Goal: Complete application form

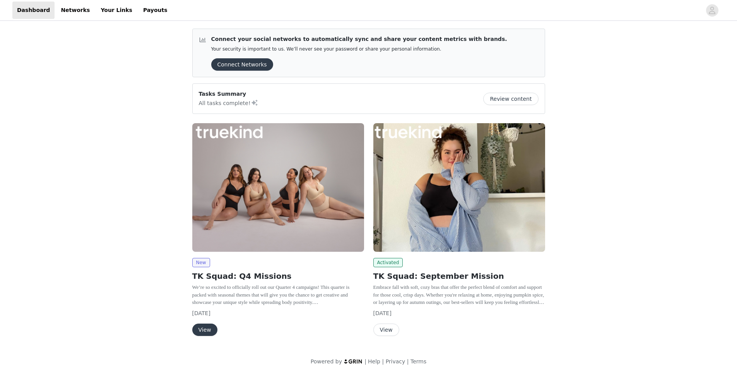
click at [385, 330] on button "View" at bounding box center [386, 330] width 26 height 12
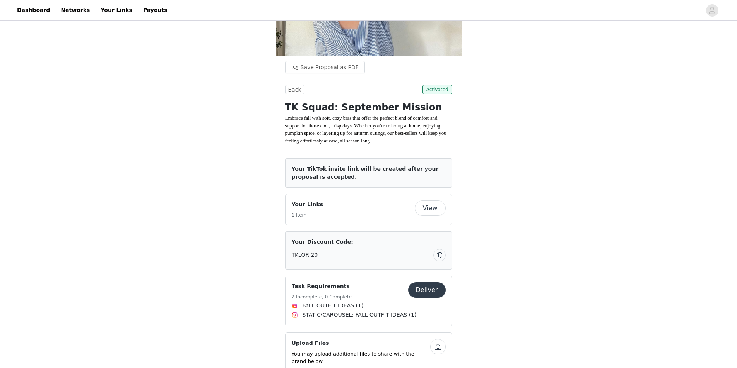
scroll to position [116, 0]
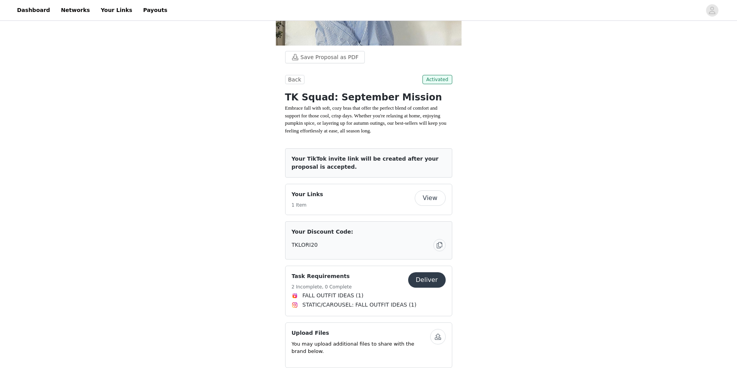
click at [432, 206] on button "View" at bounding box center [429, 198] width 31 height 15
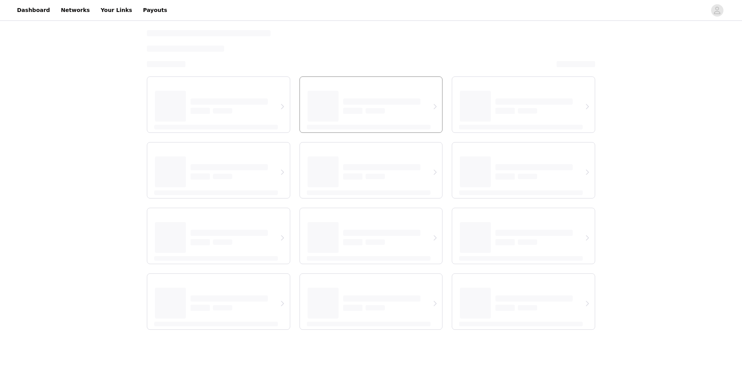
select select "12"
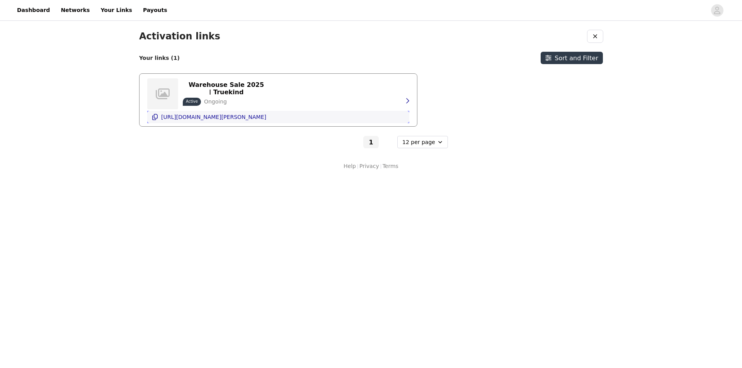
click at [201, 117] on p "[URL][DOMAIN_NAME][PERSON_NAME]" at bounding box center [213, 117] width 105 height 6
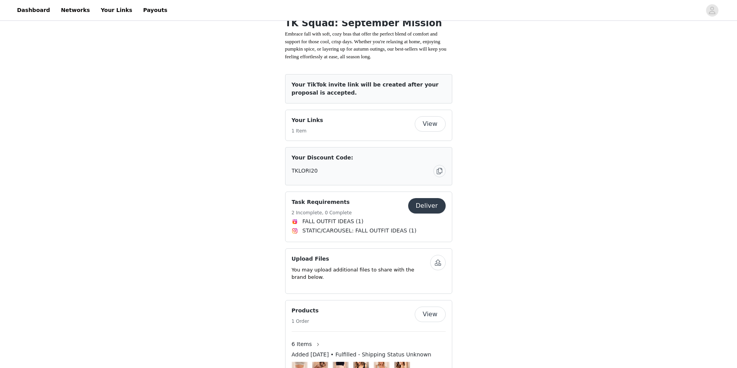
scroll to position [193, 0]
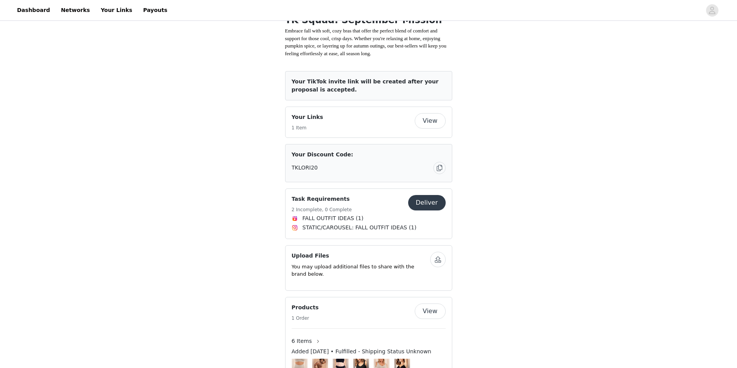
click at [426, 211] on button "Deliver" at bounding box center [427, 202] width 38 height 15
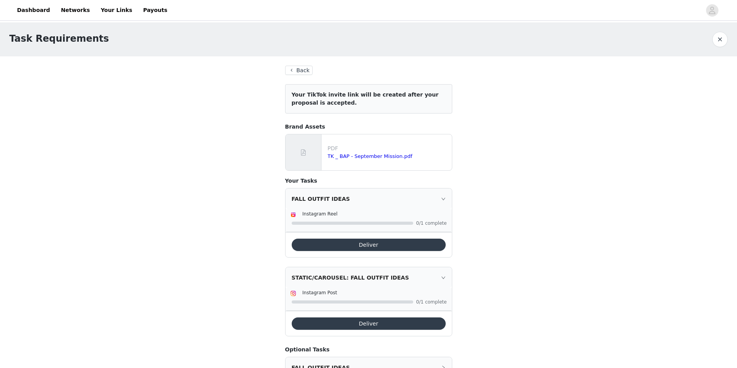
scroll to position [54, 0]
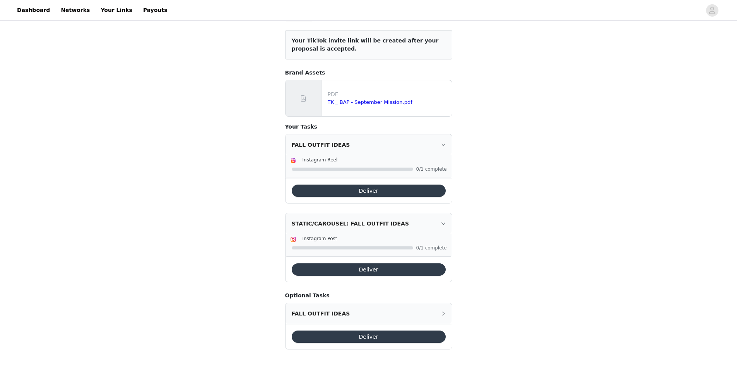
click at [366, 190] on button "Deliver" at bounding box center [369, 191] width 154 height 12
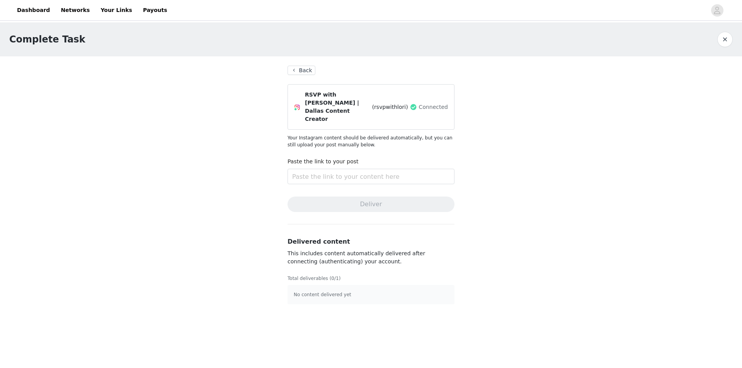
click at [566, 152] on div "Complete Task Back RSVP with Lori | Dallas Content Creator (rsvpwithlori) Conne…" at bounding box center [371, 168] width 742 height 292
click at [298, 69] on button "Back" at bounding box center [302, 70] width 28 height 9
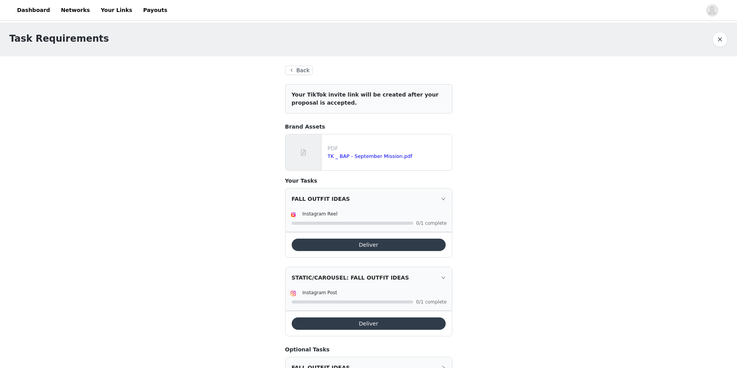
click at [299, 70] on button "Back" at bounding box center [299, 70] width 28 height 9
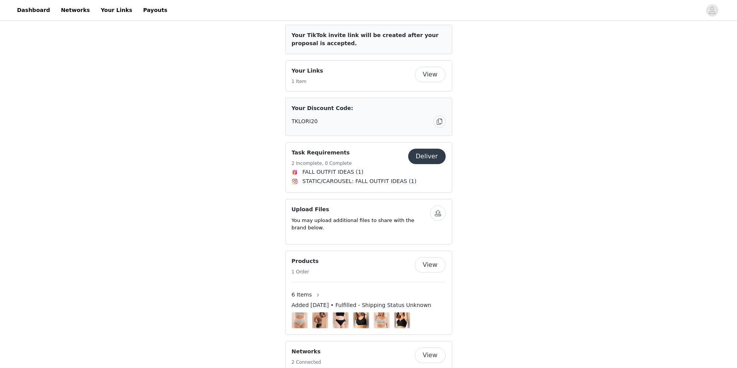
scroll to position [238, 0]
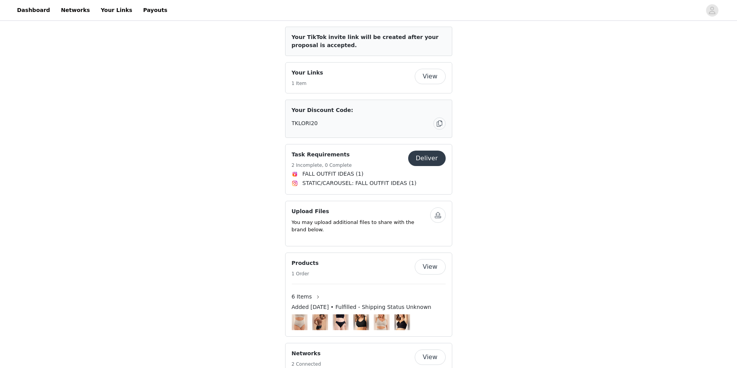
click at [419, 84] on button "View" at bounding box center [429, 76] width 31 height 15
select select "12"
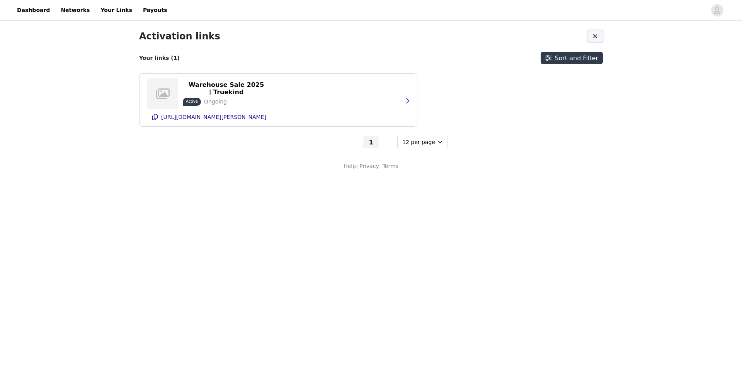
click at [600, 38] on button "button" at bounding box center [595, 36] width 15 height 12
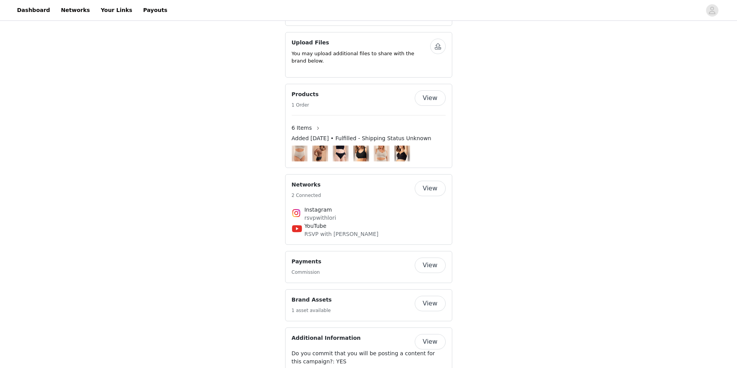
scroll to position [387, 0]
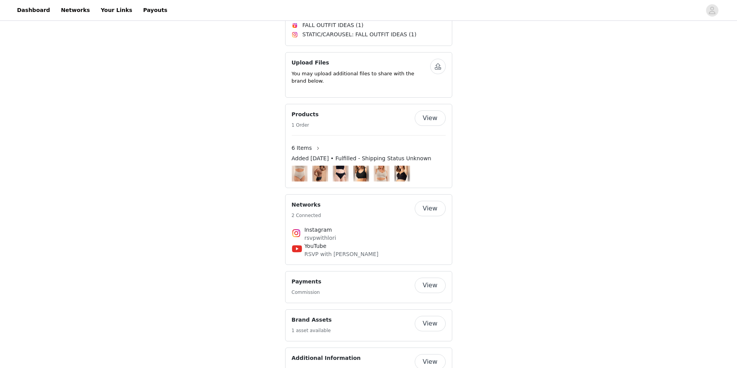
click at [426, 325] on button "View" at bounding box center [429, 323] width 31 height 15
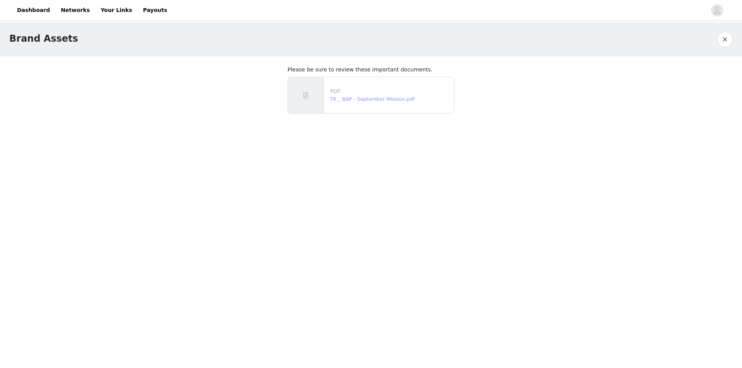
click at [393, 100] on link "TK _ BAP - September Mission.pdf" at bounding box center [372, 99] width 85 height 6
click at [725, 41] on button "button" at bounding box center [725, 39] width 15 height 15
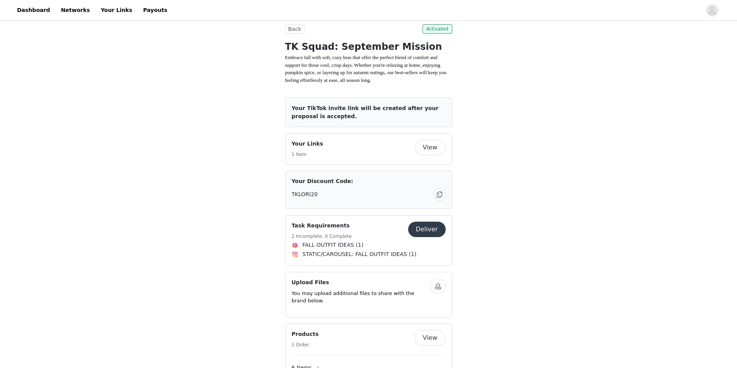
scroll to position [193, 0]
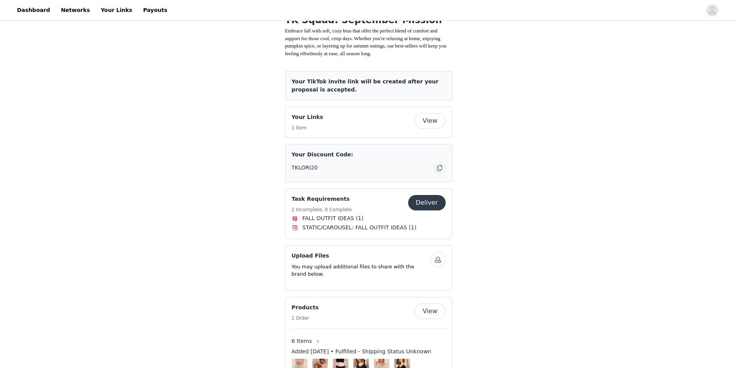
click at [437, 125] on button "View" at bounding box center [429, 120] width 31 height 15
select select "12"
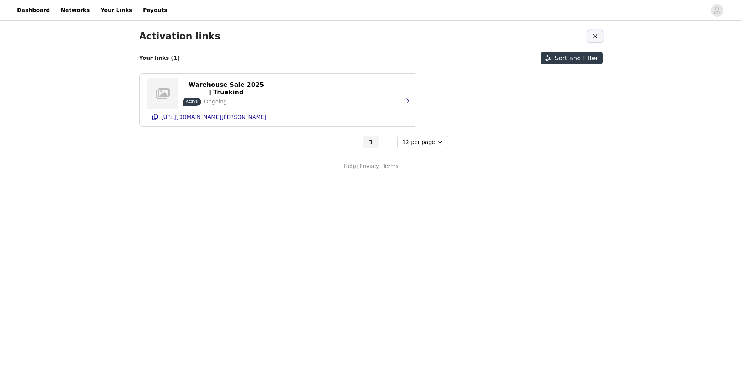
click at [595, 35] on icon "button" at bounding box center [595, 36] width 6 height 6
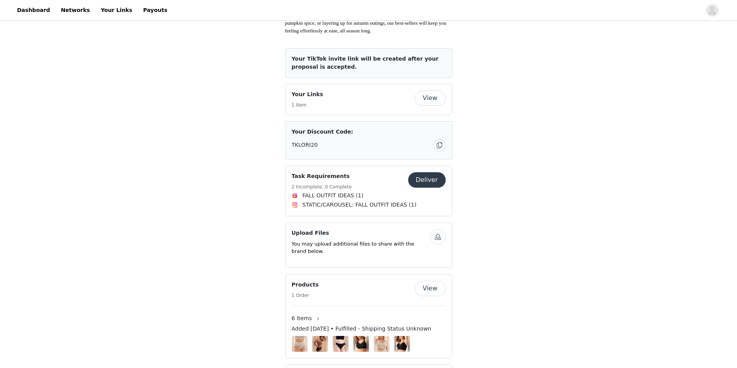
scroll to position [232, 0]
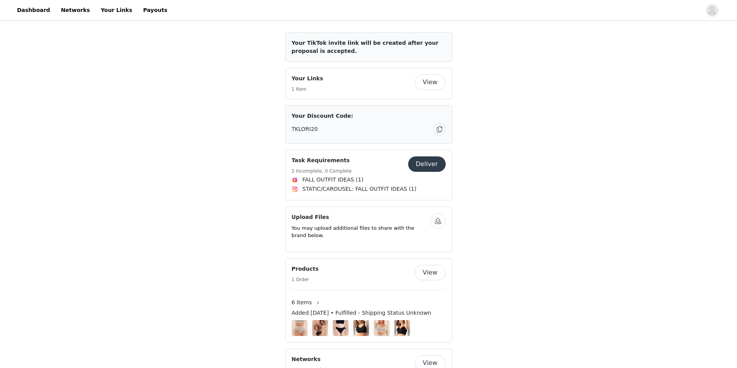
click at [428, 172] on button "Deliver" at bounding box center [427, 164] width 38 height 15
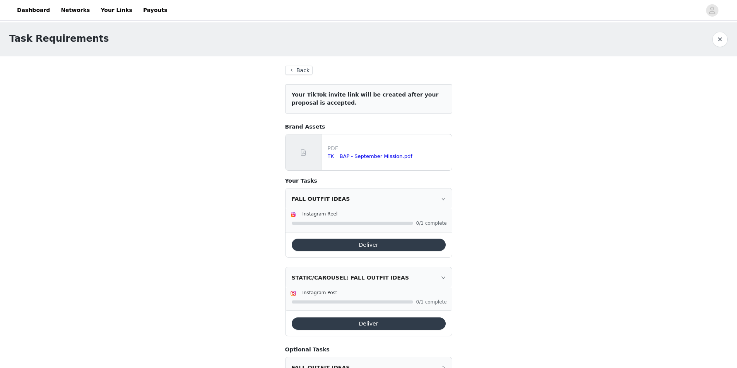
click at [344, 246] on button "Deliver" at bounding box center [369, 245] width 154 height 12
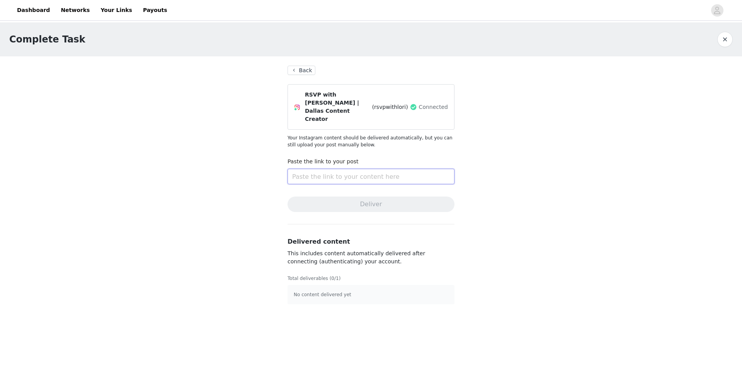
click at [321, 169] on input "text" at bounding box center [371, 176] width 167 height 15
paste input "https://www.instagram.com/reel/DPPXltujmdn/?utm_source=ig_web_copy_link"
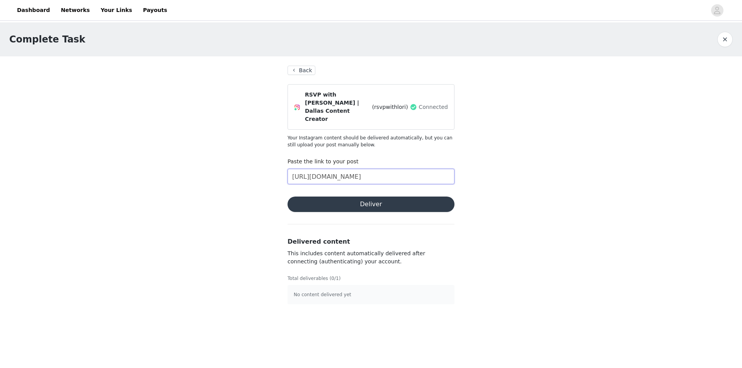
type input "https://www.instagram.com/reel/DPPXltujmdn/?utm_source=ig_web_copy_link"
click at [375, 197] on button "Deliver" at bounding box center [371, 204] width 167 height 15
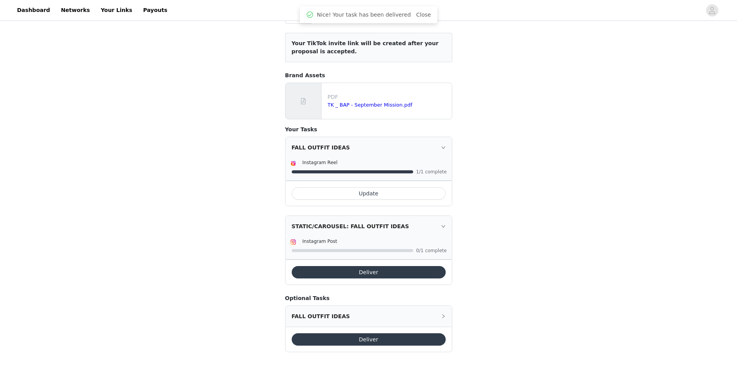
scroll to position [54, 0]
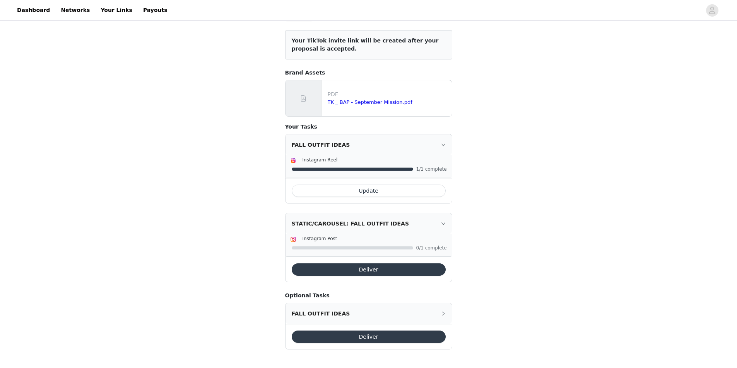
click at [446, 309] on div "FALL OUTFIT IDEAS" at bounding box center [368, 314] width 166 height 21
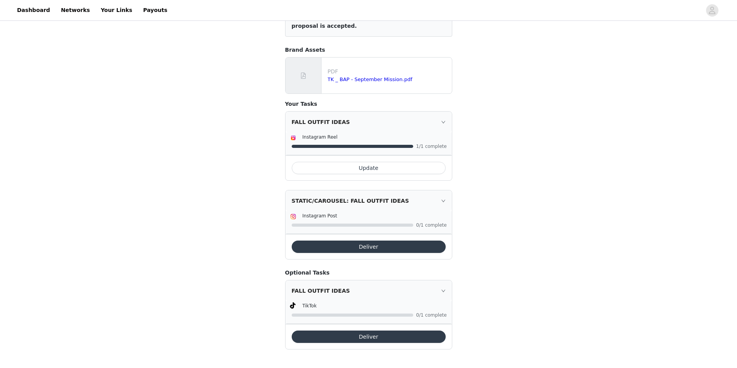
scroll to position [0, 0]
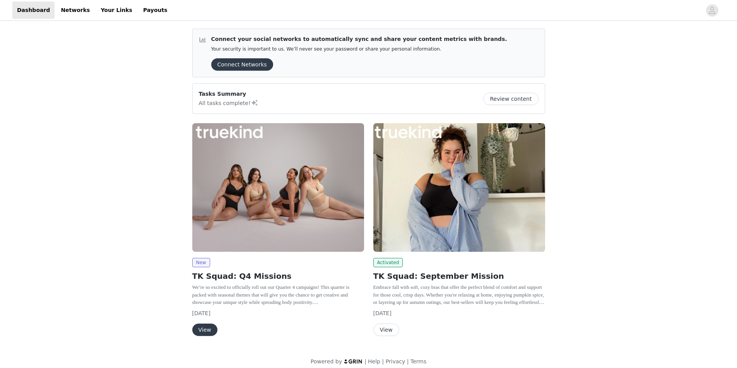
click at [206, 327] on button "View" at bounding box center [204, 330] width 25 height 12
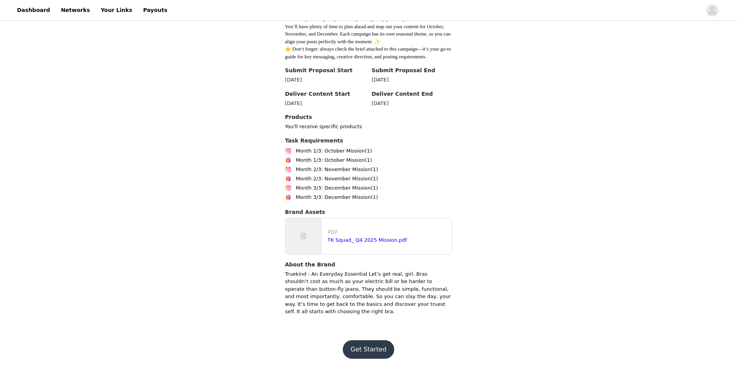
scroll to position [240, 0]
click at [370, 347] on button "Get Started" at bounding box center [368, 350] width 51 height 19
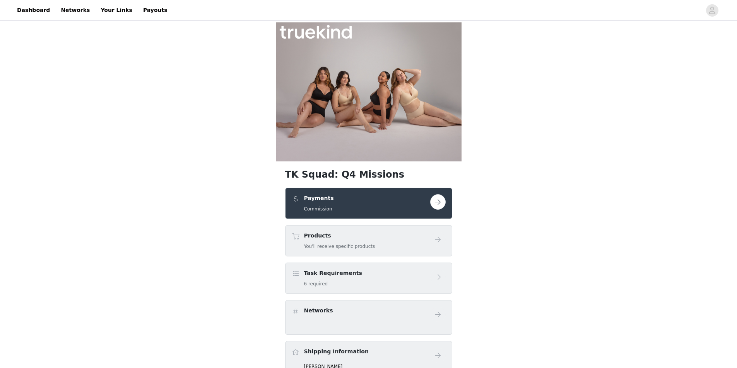
click at [329, 241] on div "Products You'll receive specific products" at bounding box center [339, 241] width 71 height 18
click at [431, 203] on button "button" at bounding box center [437, 201] width 15 height 15
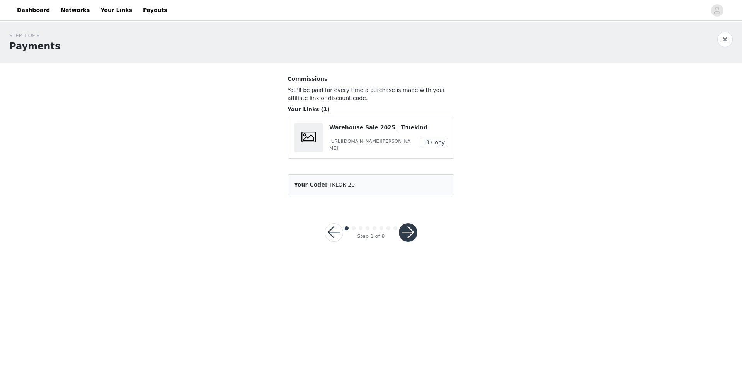
click at [406, 228] on button "button" at bounding box center [408, 232] width 19 height 19
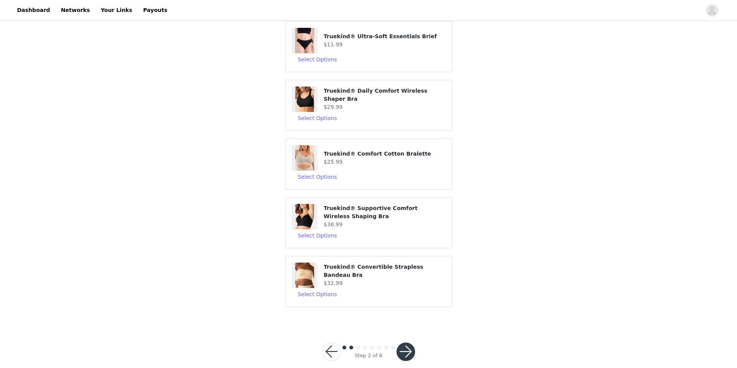
scroll to position [135, 0]
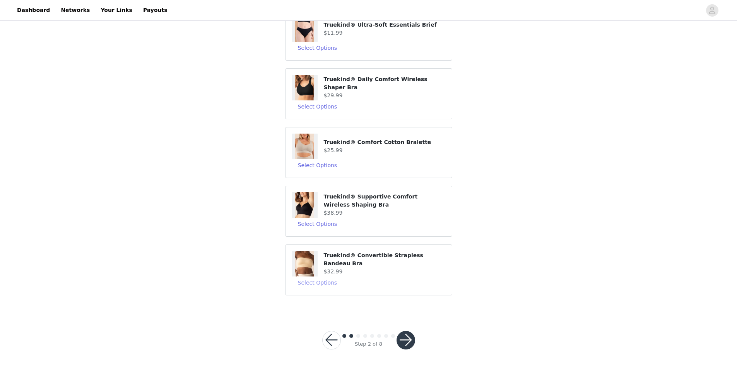
click at [318, 281] on button "Select Options" at bounding box center [318, 283] width 52 height 12
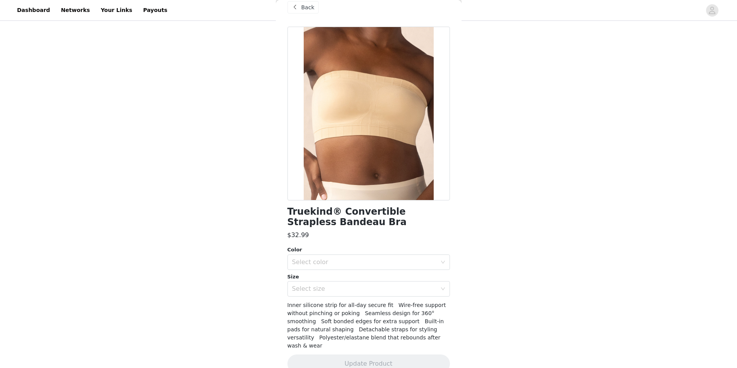
scroll to position [18, 0]
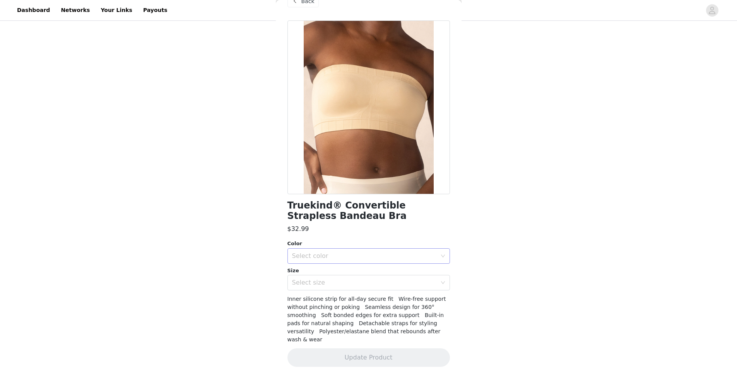
click at [398, 255] on div "Select color" at bounding box center [364, 256] width 145 height 8
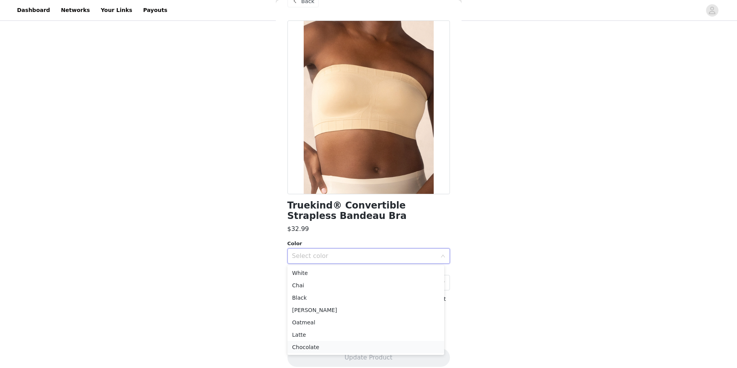
click at [309, 346] on li "Chocolate" at bounding box center [365, 347] width 157 height 12
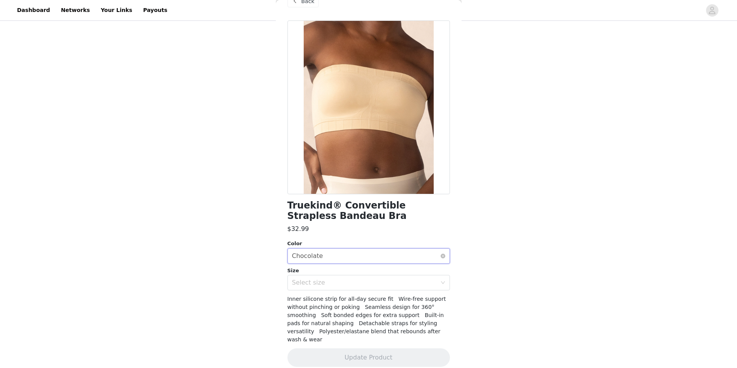
click at [328, 256] on div "Select color Chocolate" at bounding box center [366, 256] width 148 height 15
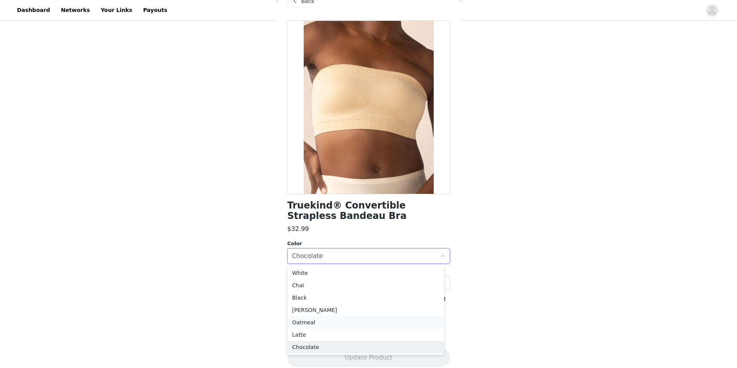
click at [301, 321] on li "Oatmeal" at bounding box center [365, 323] width 157 height 12
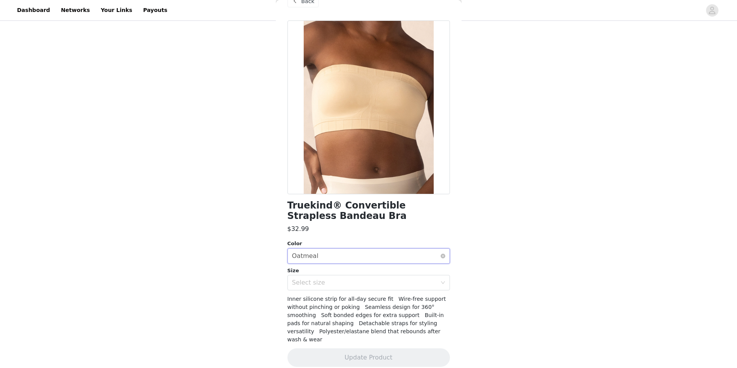
click at [325, 257] on div "Select color Oatmeal" at bounding box center [366, 256] width 148 height 15
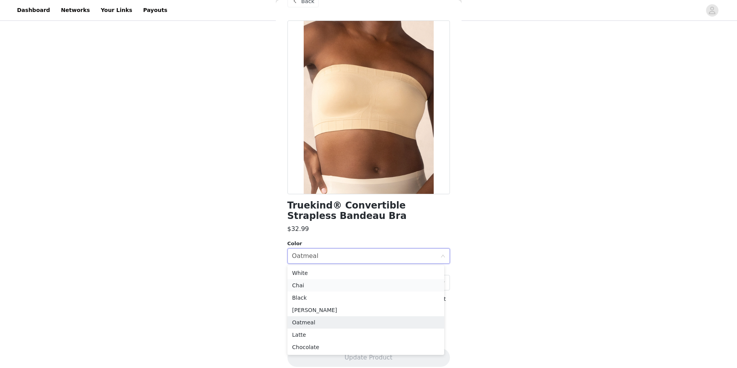
click at [304, 286] on li "Chai" at bounding box center [365, 286] width 157 height 12
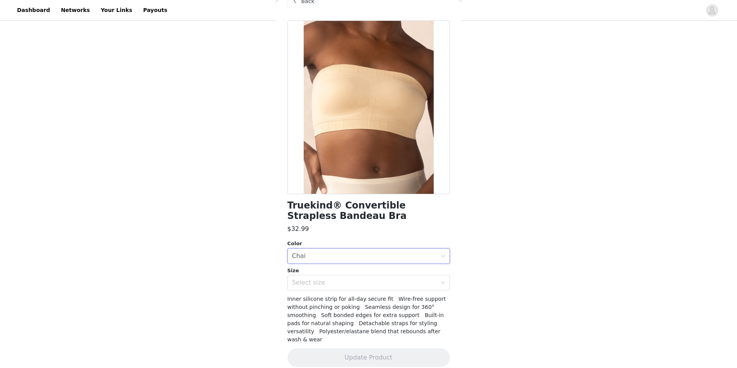
click at [330, 275] on div "Size Select size" at bounding box center [368, 279] width 162 height 24
click at [327, 284] on div "Select size" at bounding box center [364, 283] width 145 height 8
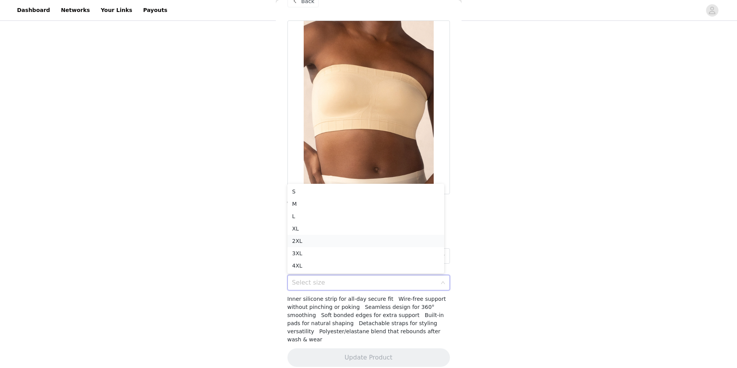
click at [297, 237] on li "2XL" at bounding box center [365, 241] width 157 height 12
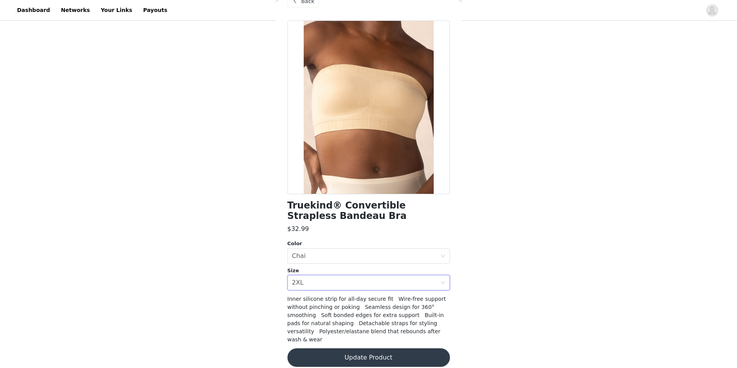
click at [351, 351] on button "Update Product" at bounding box center [368, 358] width 162 height 19
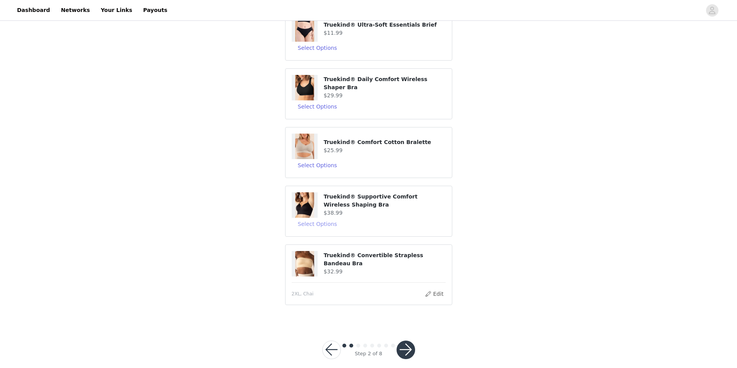
click at [319, 222] on button "Select Options" at bounding box center [318, 224] width 52 height 12
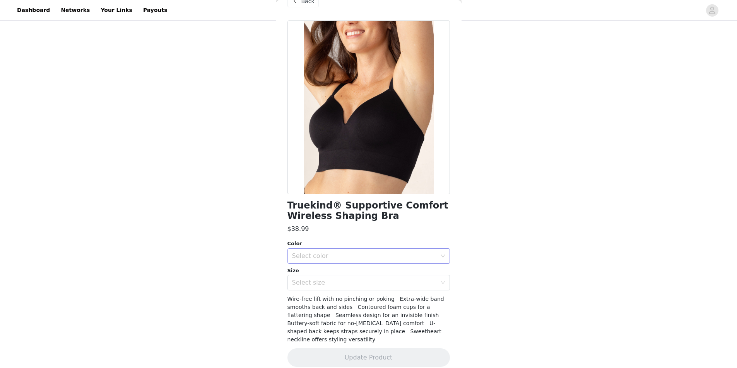
click at [343, 253] on div "Select color" at bounding box center [364, 256] width 145 height 8
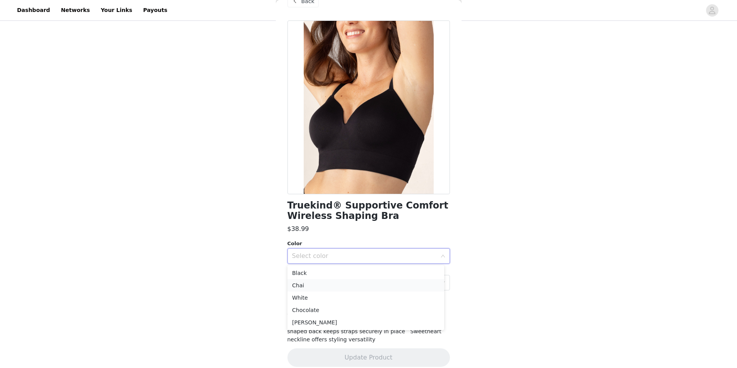
click at [307, 285] on li "Chai" at bounding box center [365, 286] width 157 height 12
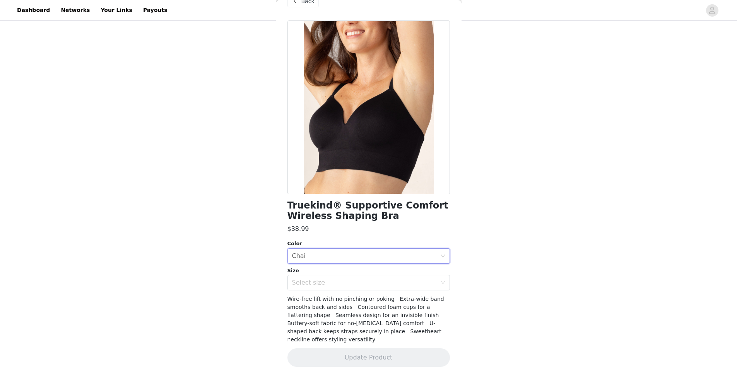
click at [307, 285] on div "Select size" at bounding box center [364, 283] width 145 height 8
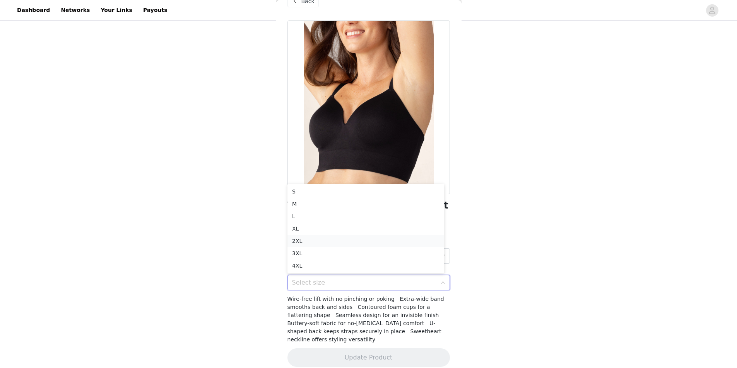
click at [298, 240] on li "2XL" at bounding box center [365, 241] width 157 height 12
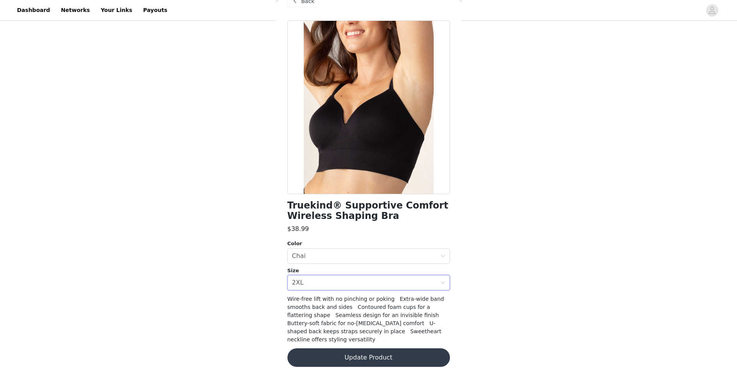
click at [333, 349] on button "Update Product" at bounding box center [368, 358] width 162 height 19
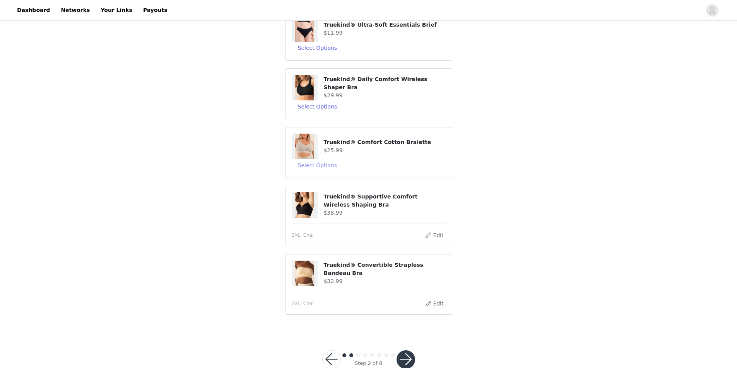
click at [314, 165] on button "Select Options" at bounding box center [318, 165] width 52 height 12
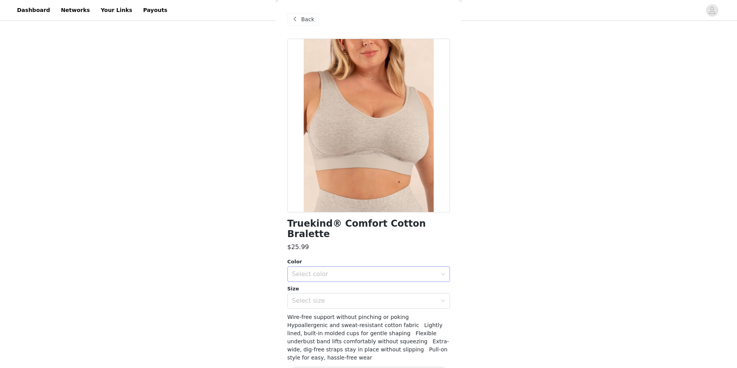
click at [322, 271] on div "Select color" at bounding box center [364, 275] width 145 height 8
click at [297, 292] on li "Black" at bounding box center [365, 293] width 157 height 12
click at [302, 297] on div "Select size" at bounding box center [364, 301] width 145 height 8
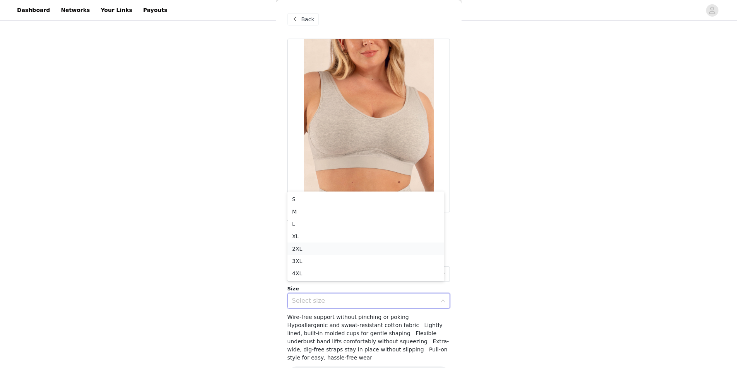
click at [300, 246] on li "2XL" at bounding box center [365, 249] width 157 height 12
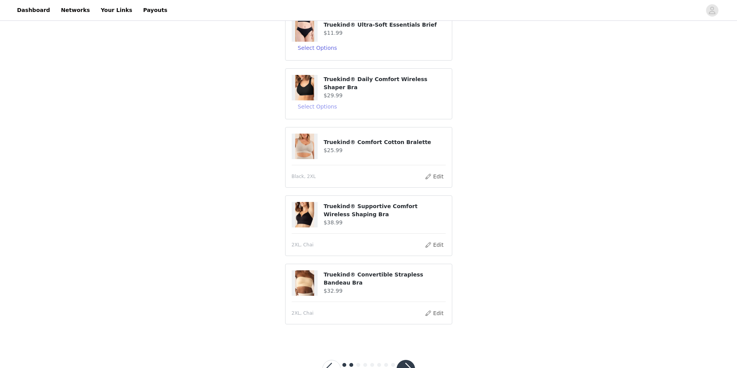
click at [308, 105] on button "Select Options" at bounding box center [318, 107] width 52 height 12
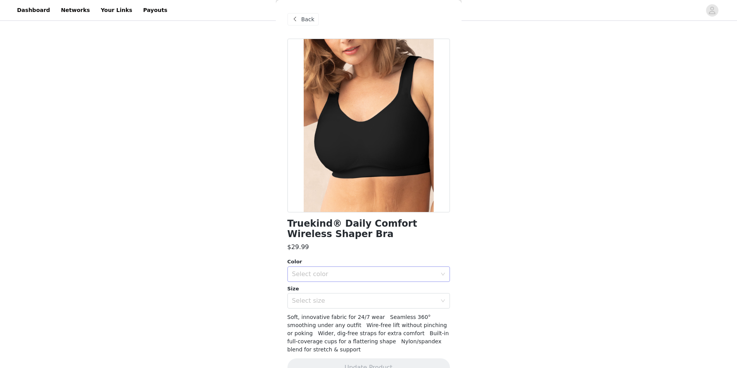
click at [326, 274] on div "Select color" at bounding box center [364, 275] width 145 height 8
click at [317, 302] on li "Chai" at bounding box center [365, 304] width 157 height 12
click at [317, 302] on div "Select size" at bounding box center [364, 301] width 145 height 8
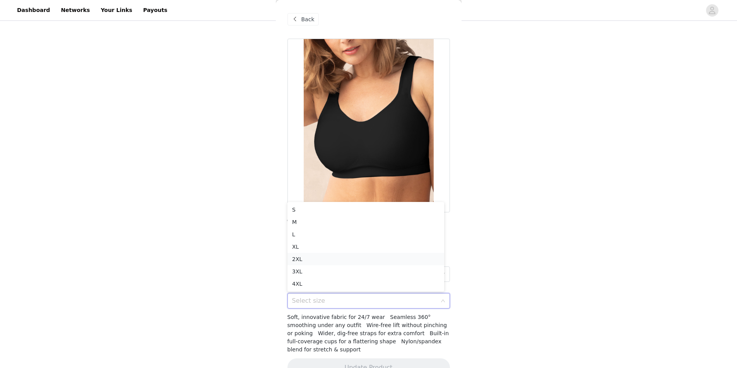
click at [300, 256] on li "2XL" at bounding box center [365, 259] width 157 height 12
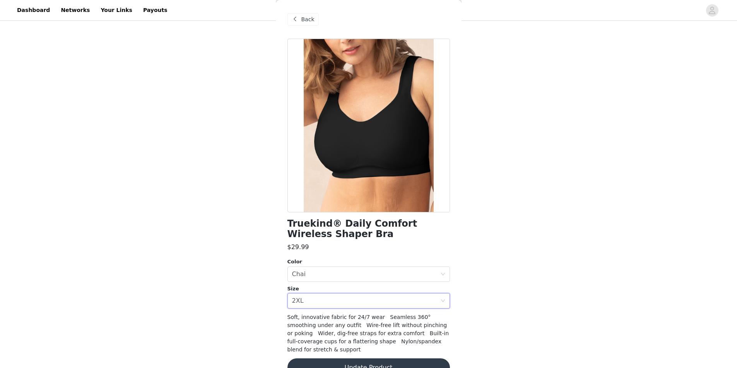
click at [333, 363] on button "Update Product" at bounding box center [368, 368] width 162 height 19
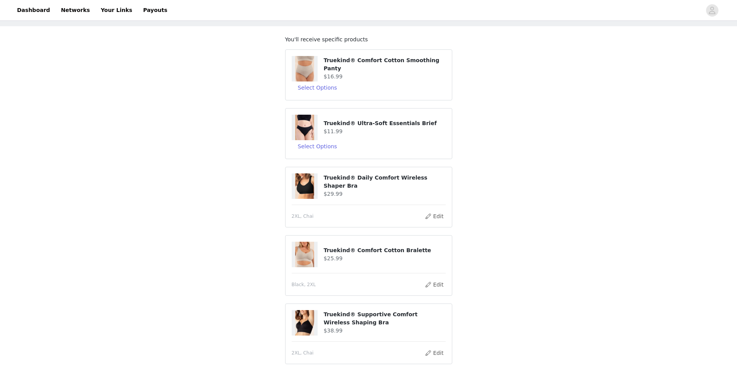
scroll to position [19, 0]
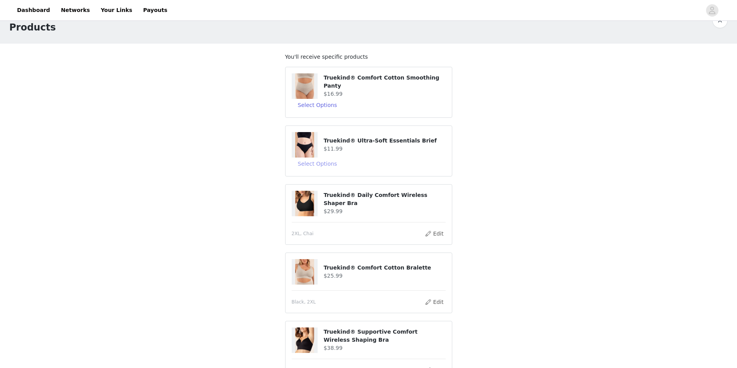
click at [321, 160] on button "Select Options" at bounding box center [318, 164] width 52 height 12
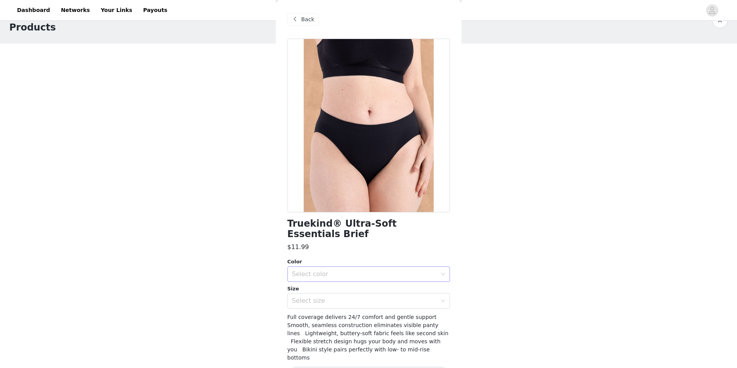
click at [320, 271] on div "Select color" at bounding box center [364, 275] width 145 height 8
click at [309, 280] on li "Chai" at bounding box center [365, 281] width 157 height 12
click at [305, 297] on div "Select size" at bounding box center [364, 301] width 145 height 8
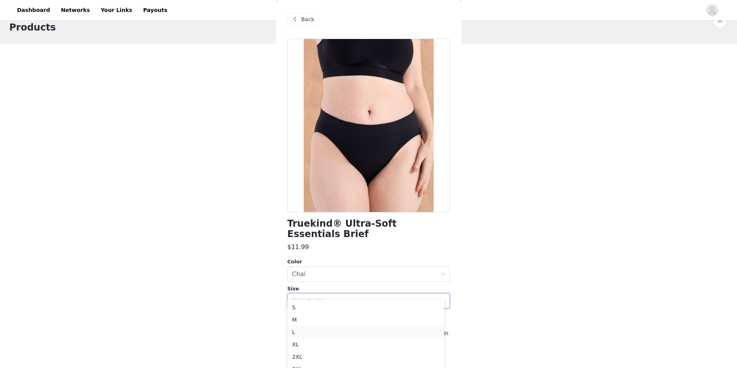
click at [305, 336] on li "L" at bounding box center [365, 332] width 157 height 12
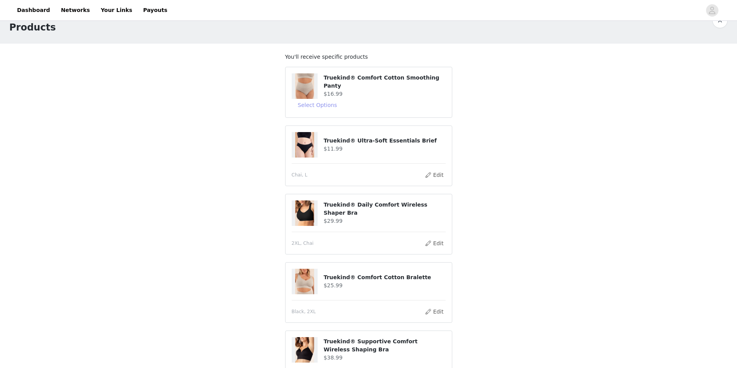
click at [322, 102] on button "Select Options" at bounding box center [318, 105] width 52 height 12
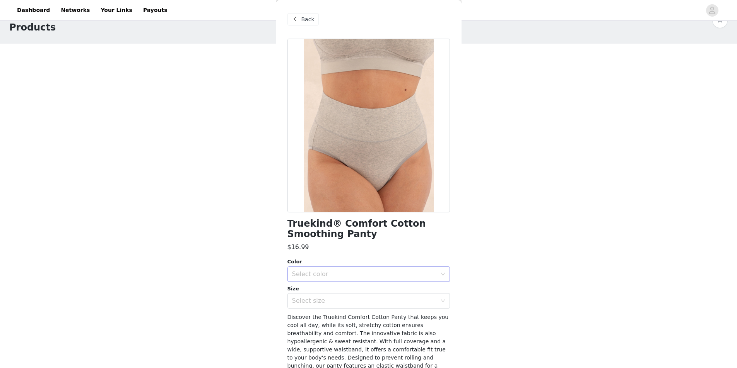
click at [310, 274] on div "Select color" at bounding box center [364, 275] width 145 height 8
click at [318, 292] on li "Black" at bounding box center [365, 291] width 157 height 12
click at [318, 297] on div "Select size" at bounding box center [364, 301] width 145 height 8
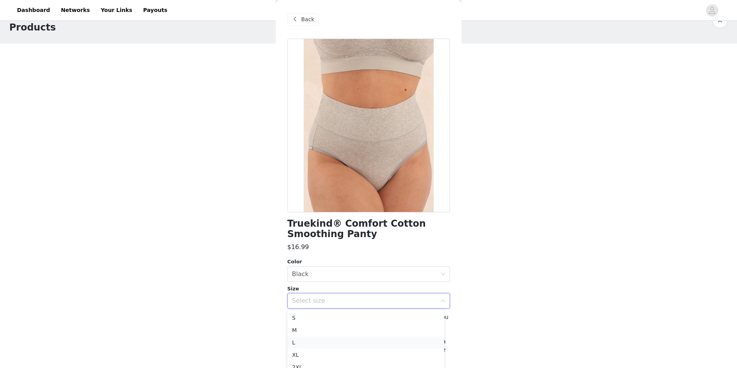
click at [313, 338] on li "L" at bounding box center [365, 343] width 157 height 12
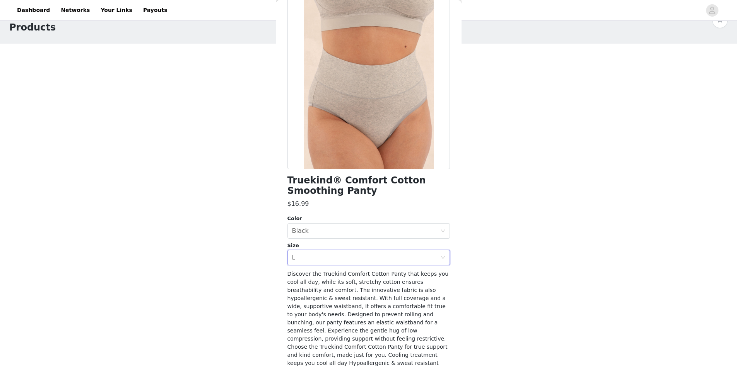
scroll to position [99, 0]
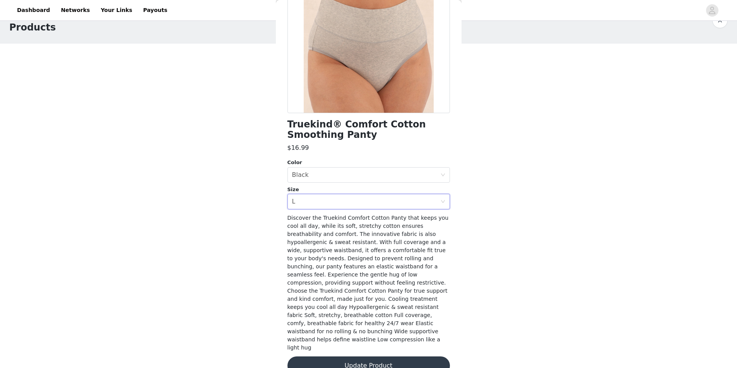
click at [373, 357] on button "Update Product" at bounding box center [368, 366] width 162 height 19
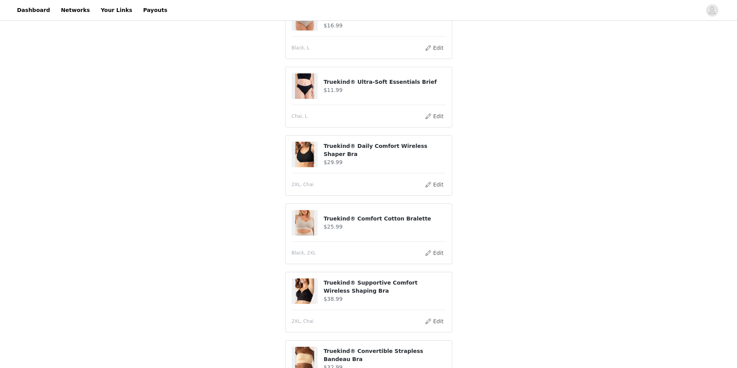
scroll to position [193, 0]
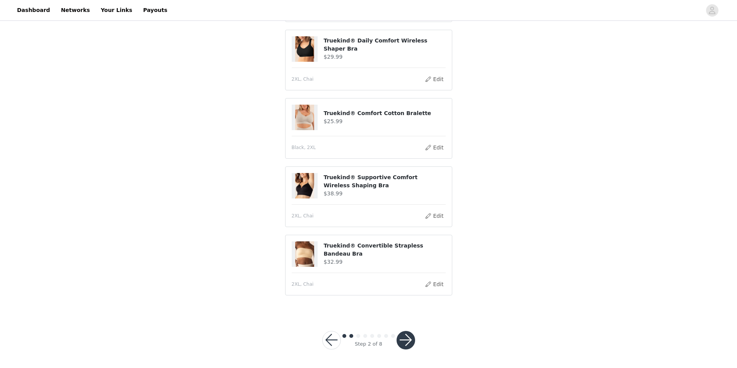
click at [399, 341] on button "button" at bounding box center [405, 340] width 19 height 19
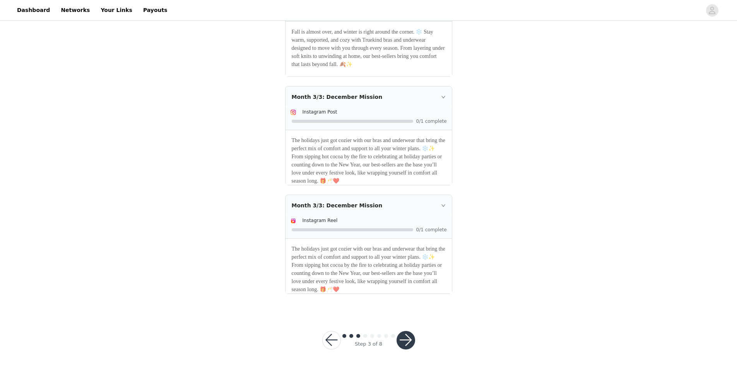
scroll to position [592, 0]
click at [410, 336] on button "button" at bounding box center [405, 340] width 19 height 19
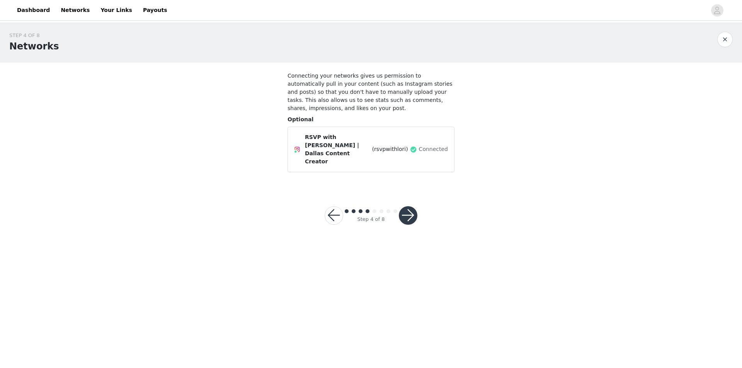
click at [411, 206] on button "button" at bounding box center [408, 215] width 19 height 19
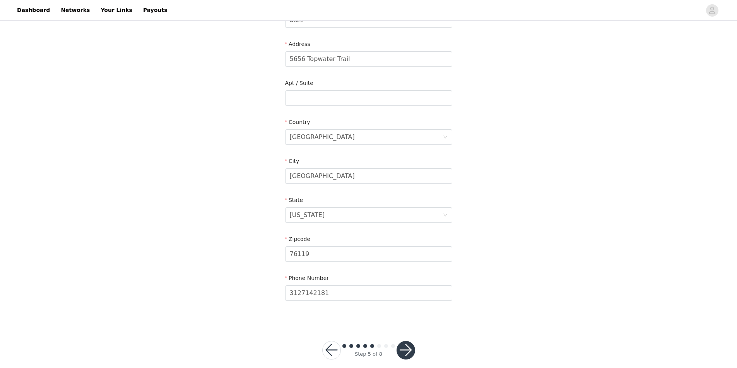
scroll to position [159, 0]
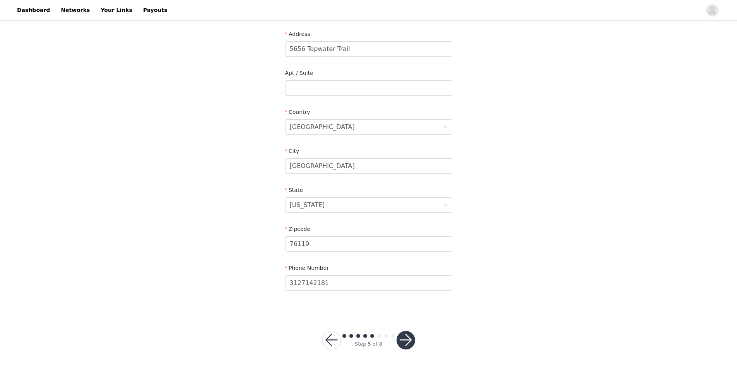
click at [408, 343] on button "button" at bounding box center [405, 340] width 19 height 19
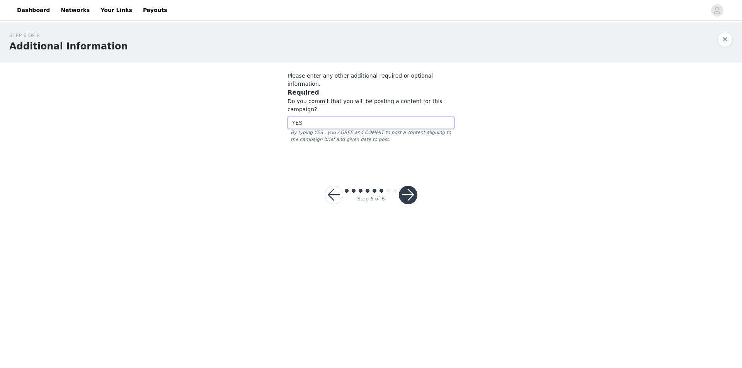
click at [327, 117] on input "YES" at bounding box center [371, 123] width 167 height 12
click at [404, 186] on button "button" at bounding box center [408, 195] width 19 height 19
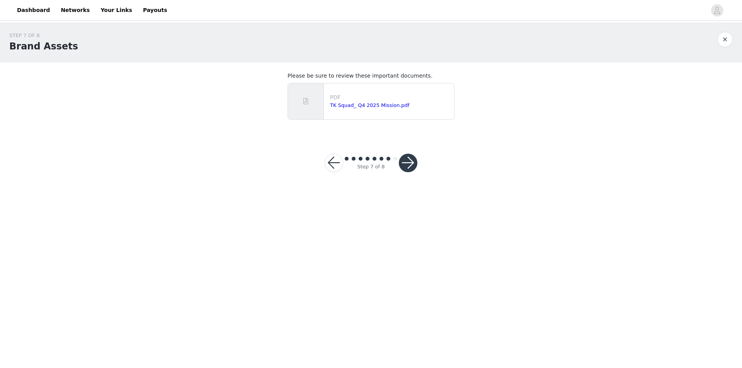
click at [407, 162] on button "button" at bounding box center [408, 163] width 19 height 19
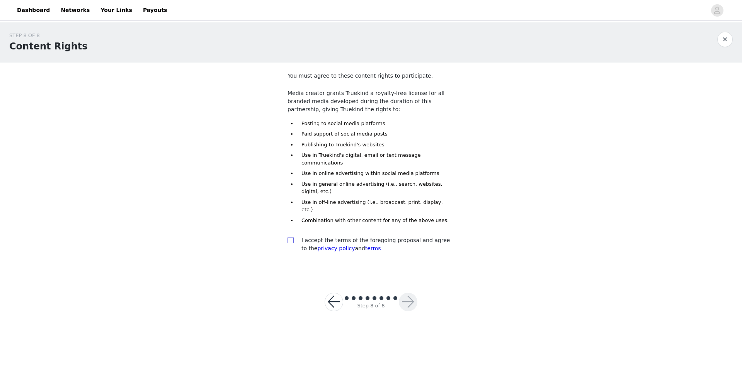
click at [292, 237] on input "checkbox" at bounding box center [290, 239] width 5 height 5
checkbox input "true"
click at [408, 293] on button "button" at bounding box center [408, 302] width 19 height 19
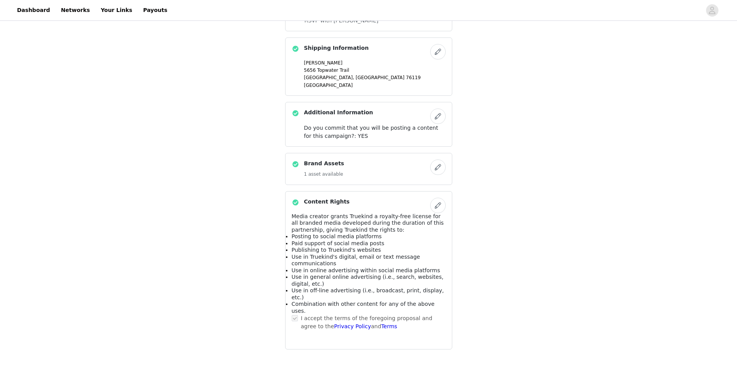
scroll to position [610, 0]
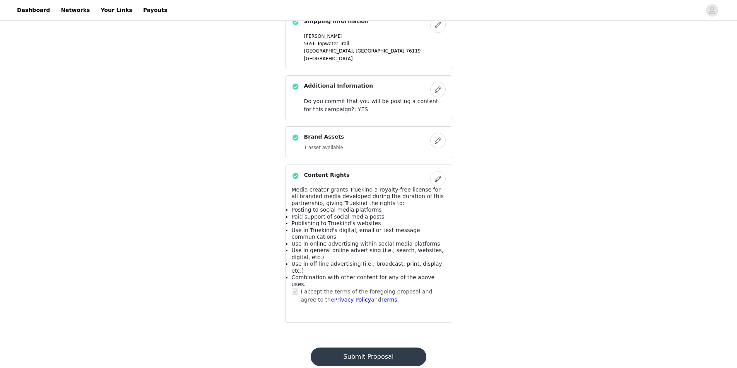
click at [366, 348] on button "Submit Proposal" at bounding box center [368, 357] width 116 height 19
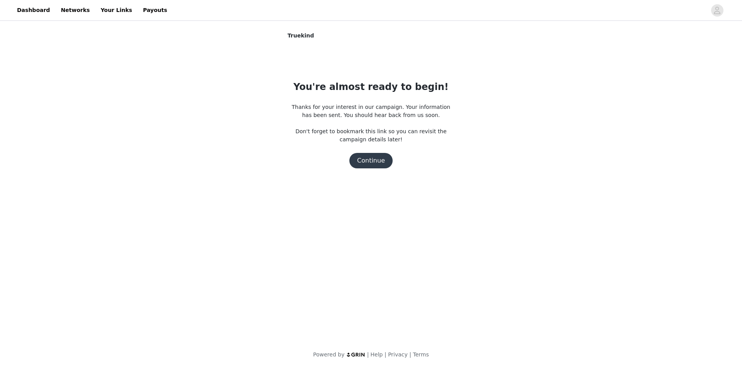
click at [367, 160] on button "Continue" at bounding box center [371, 160] width 43 height 15
